Goal: Navigation & Orientation: Find specific page/section

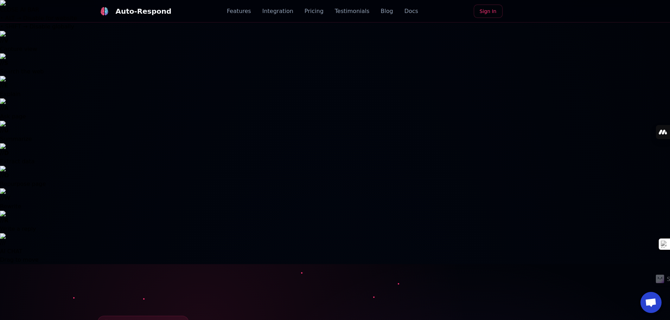
click at [109, 11] on img at bounding box center [104, 11] width 9 height 9
click at [305, 15] on link "Pricing" at bounding box center [314, 11] width 19 height 8
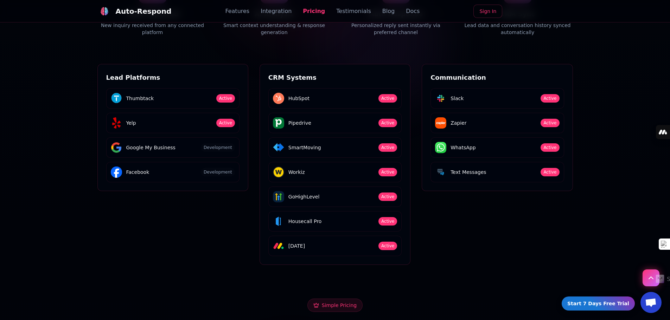
scroll to position [1418, 0]
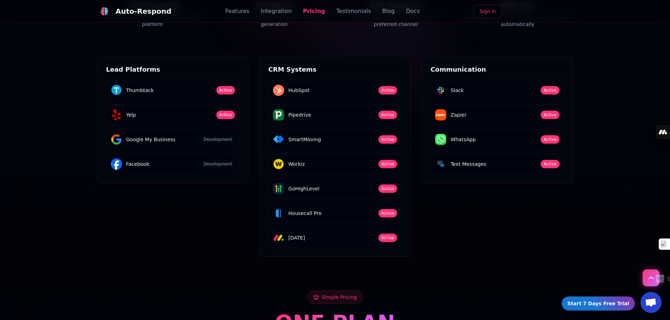
click at [134, 13] on div "Auto-Respond" at bounding box center [144, 11] width 56 height 10
